Goal: Transaction & Acquisition: Book appointment/travel/reservation

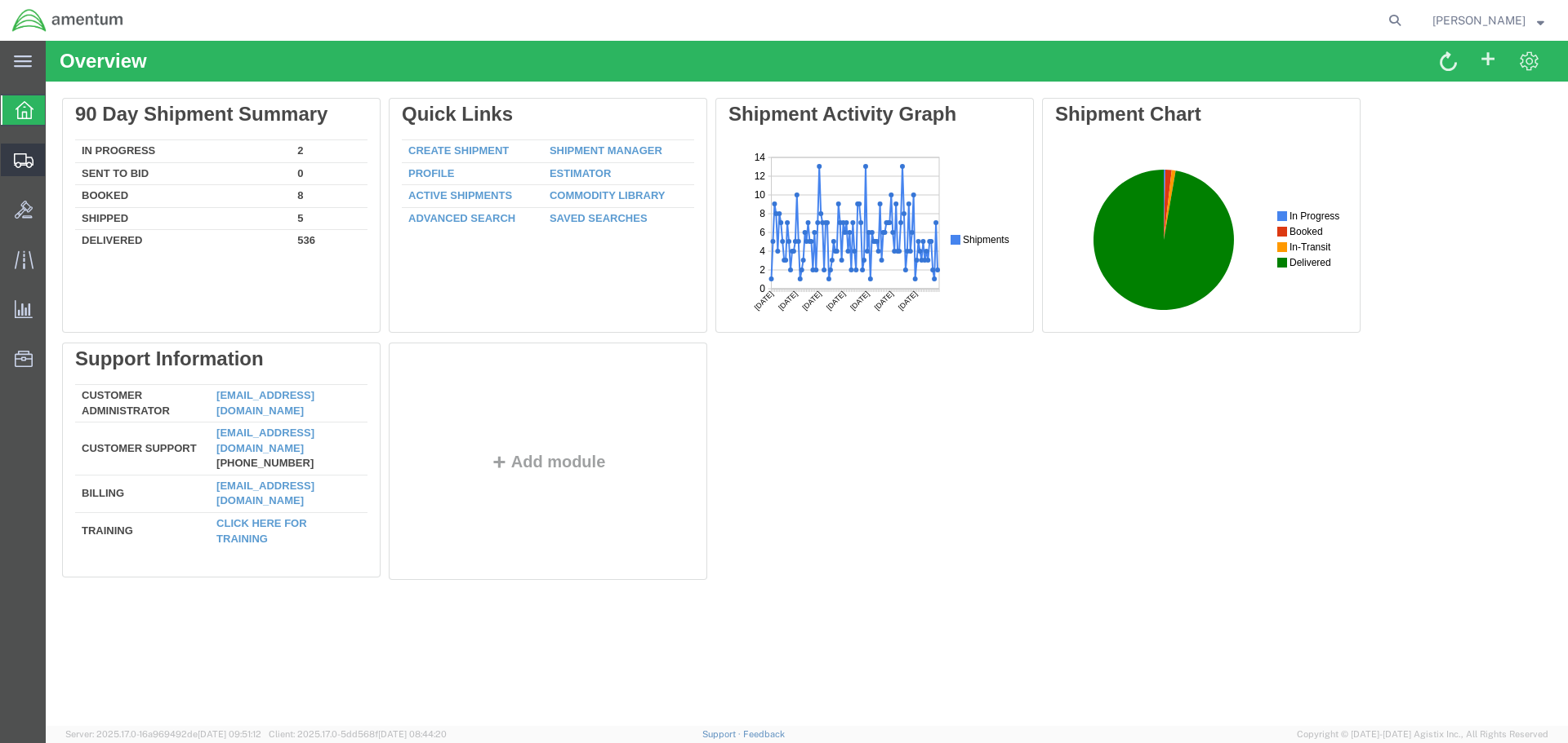
click at [0, 0] on span "Shipment Manager" at bounding box center [0, 0] width 0 height 0
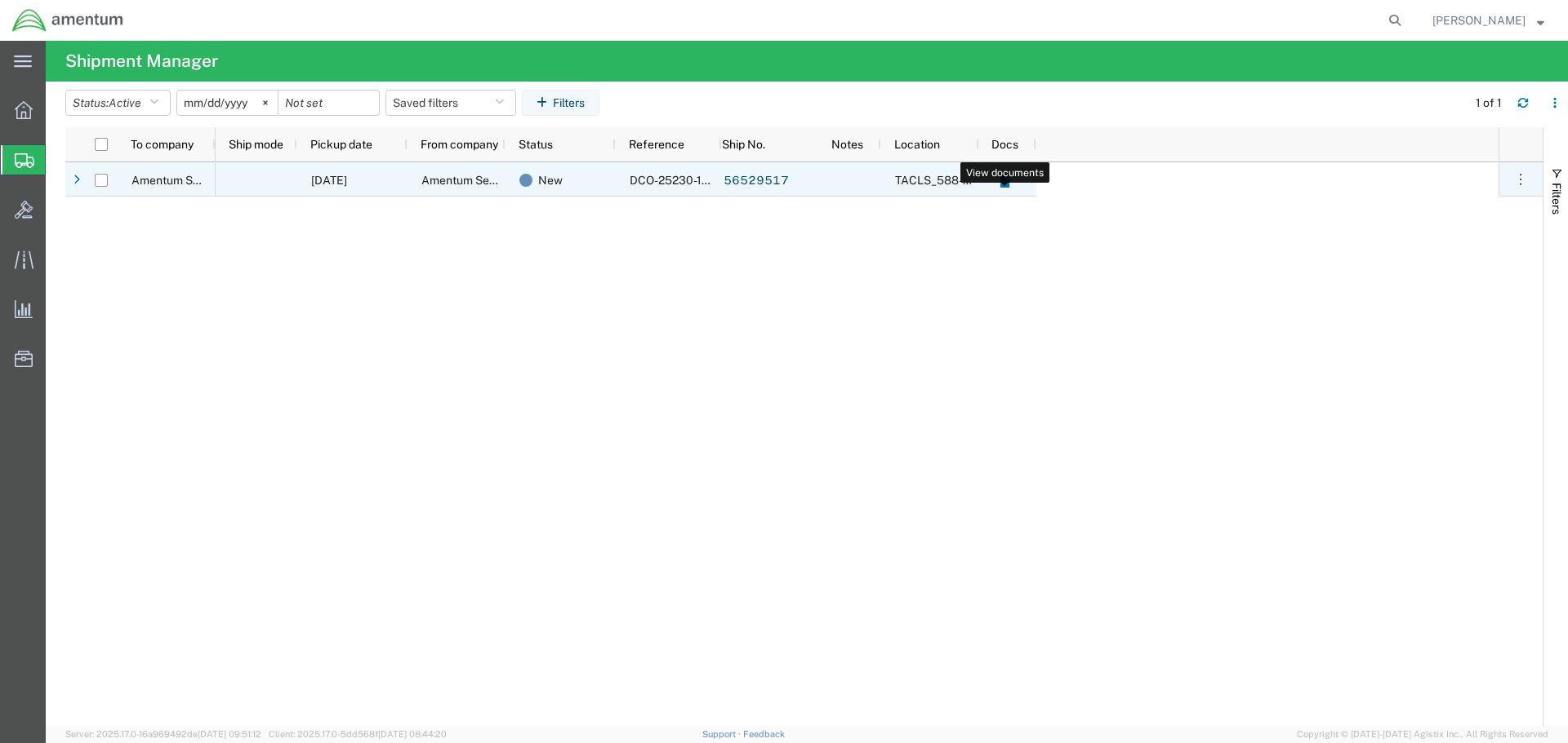
click at [1003, 181] on icon at bounding box center [1004, 182] width 9 height 12
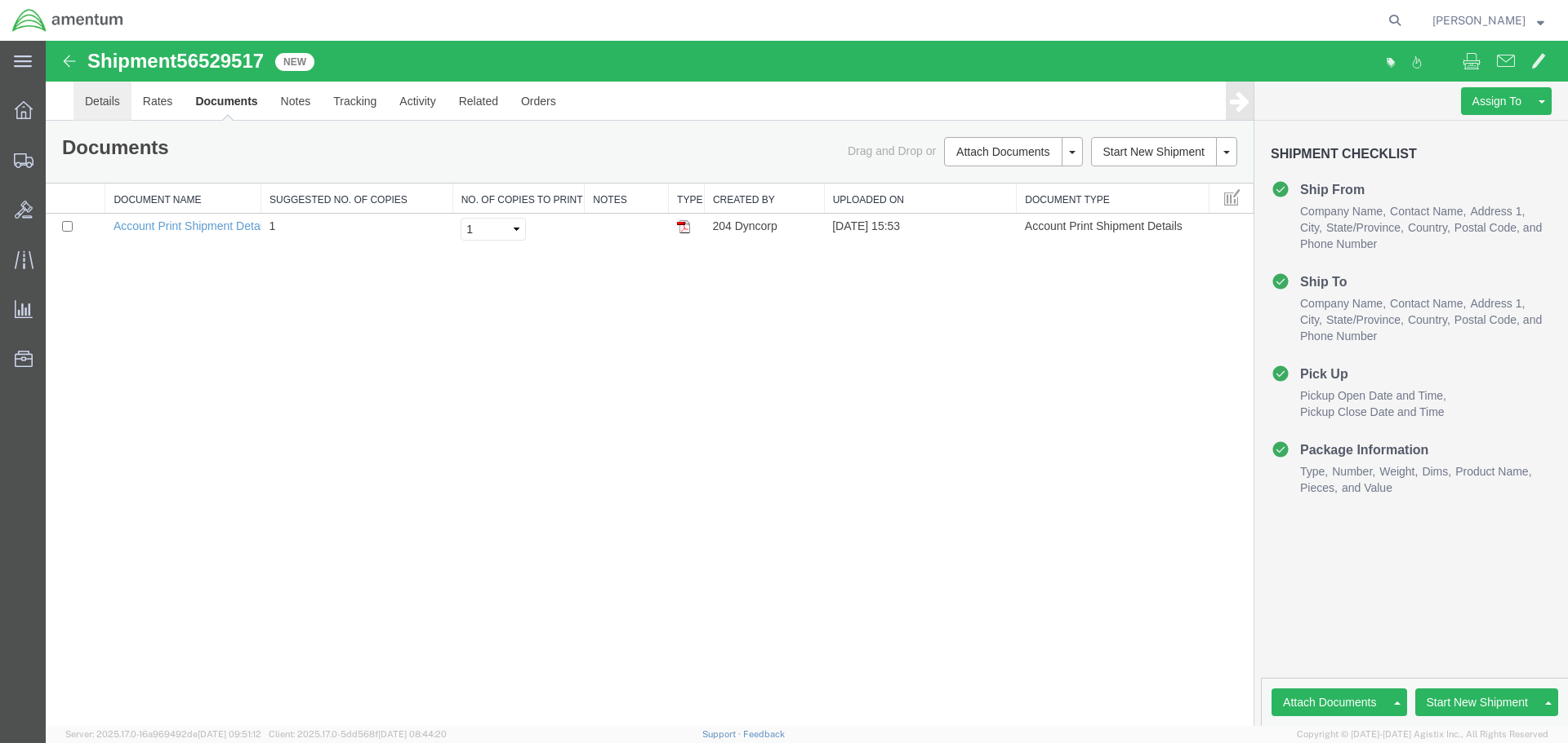
click at [111, 96] on link "Details" at bounding box center [102, 102] width 58 height 39
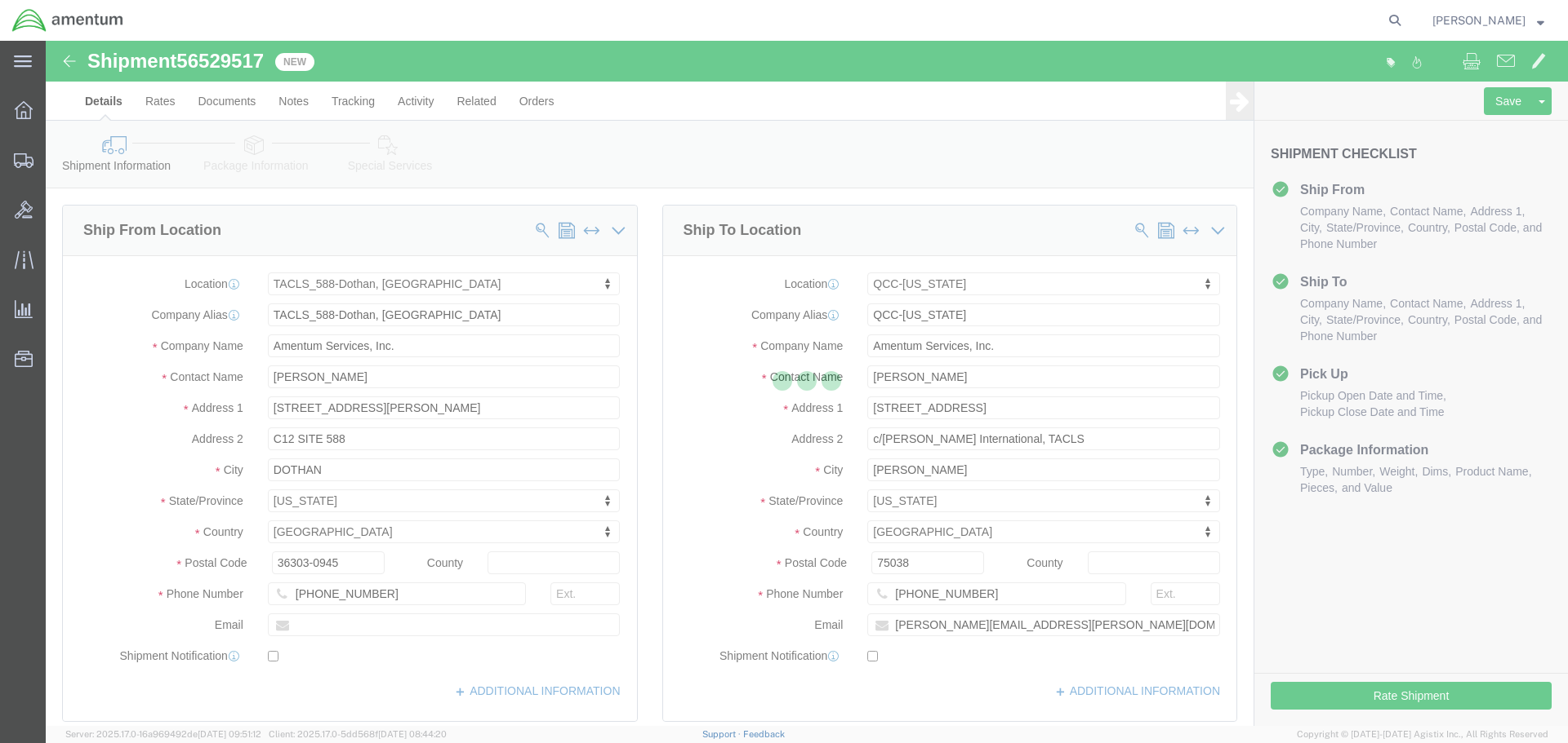
select select "42706"
select select "42668"
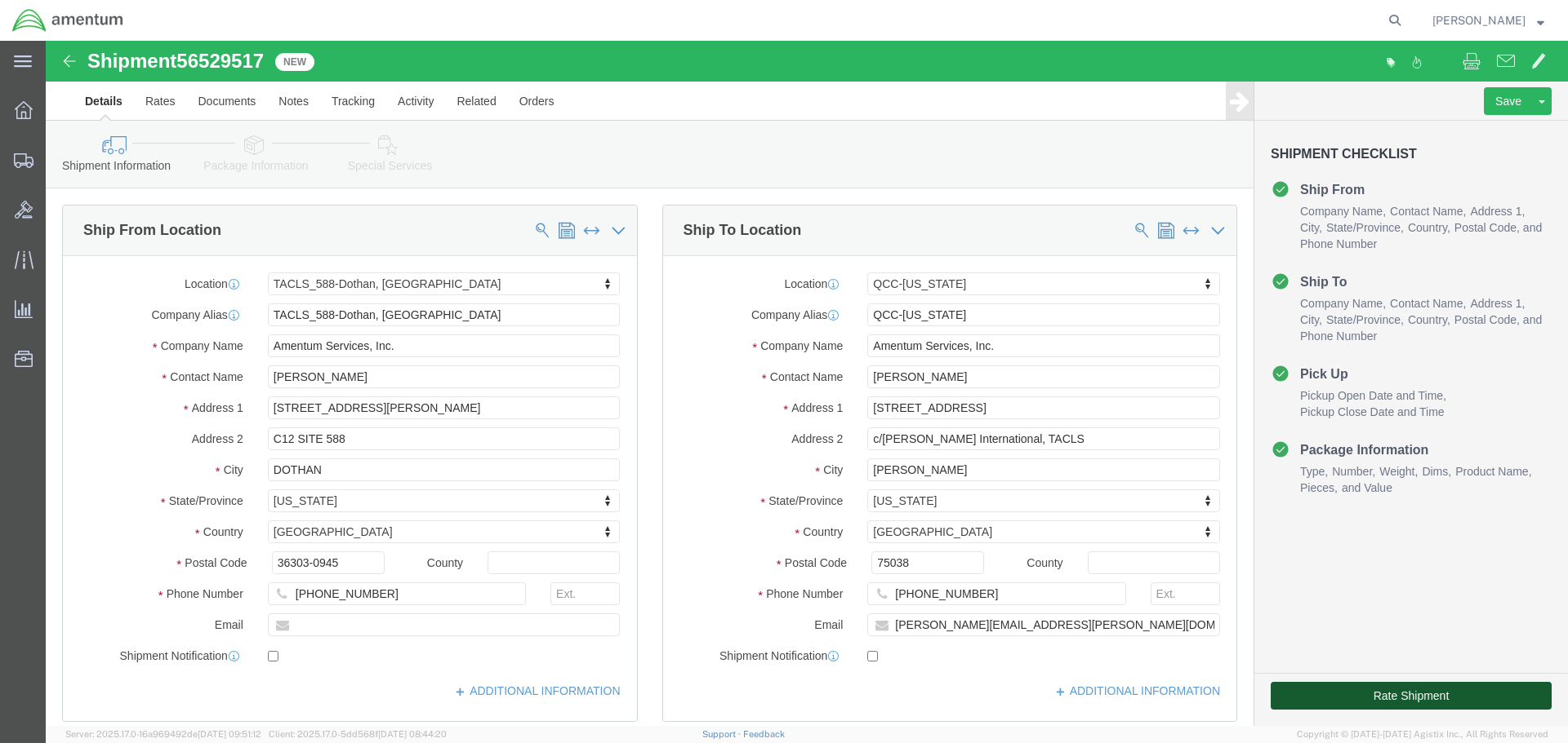
click button "Rate Shipment"
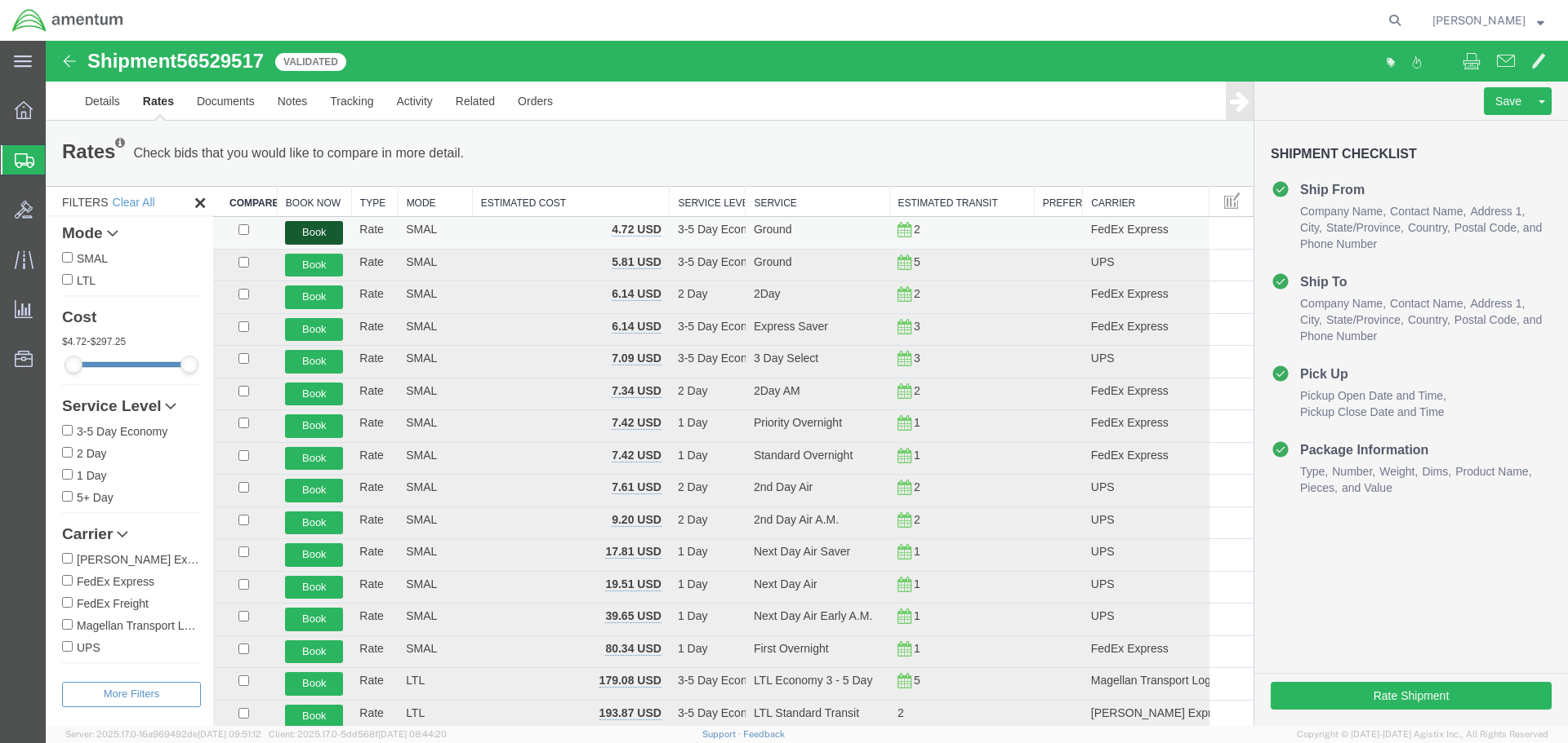
click at [308, 232] on button "Book" at bounding box center [314, 233] width 58 height 24
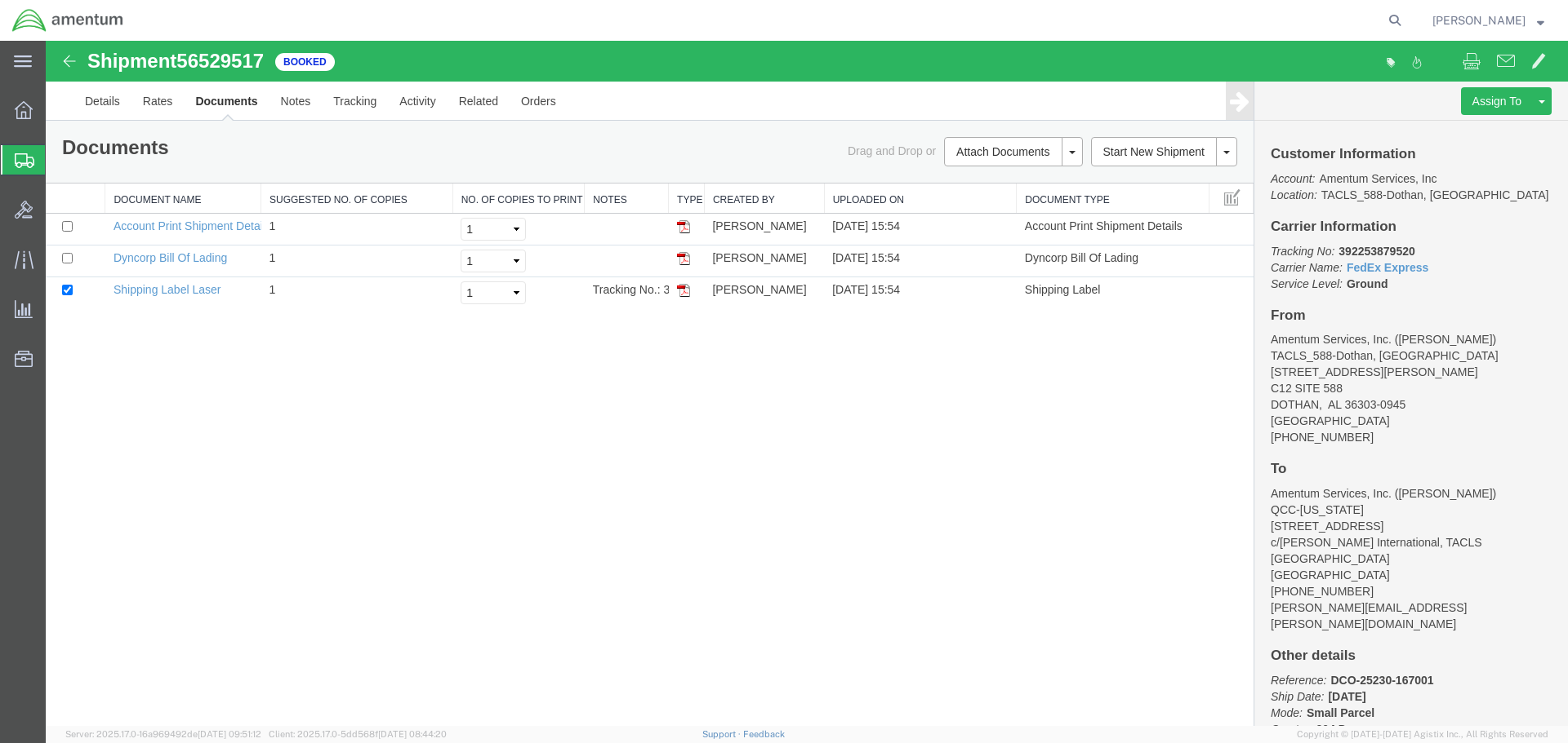
drag, startPoint x: 684, startPoint y: 290, endPoint x: 691, endPoint y: 317, distance: 27.9
click at [684, 290] on img at bounding box center [683, 290] width 13 height 13
click at [679, 266] on td at bounding box center [686, 262] width 36 height 32
click at [683, 260] on img at bounding box center [683, 258] width 13 height 13
click at [681, 229] on img at bounding box center [683, 226] width 13 height 13
